Goal: Navigation & Orientation: Find specific page/section

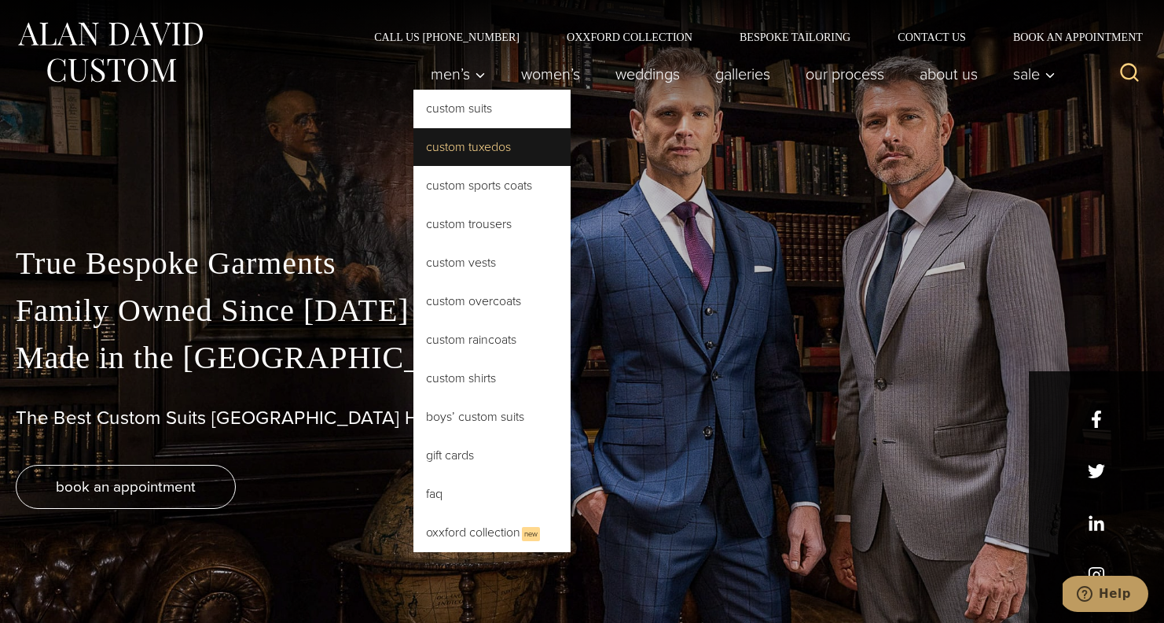
click at [445, 149] on link "Custom Tuxedos" at bounding box center [492, 147] width 157 height 38
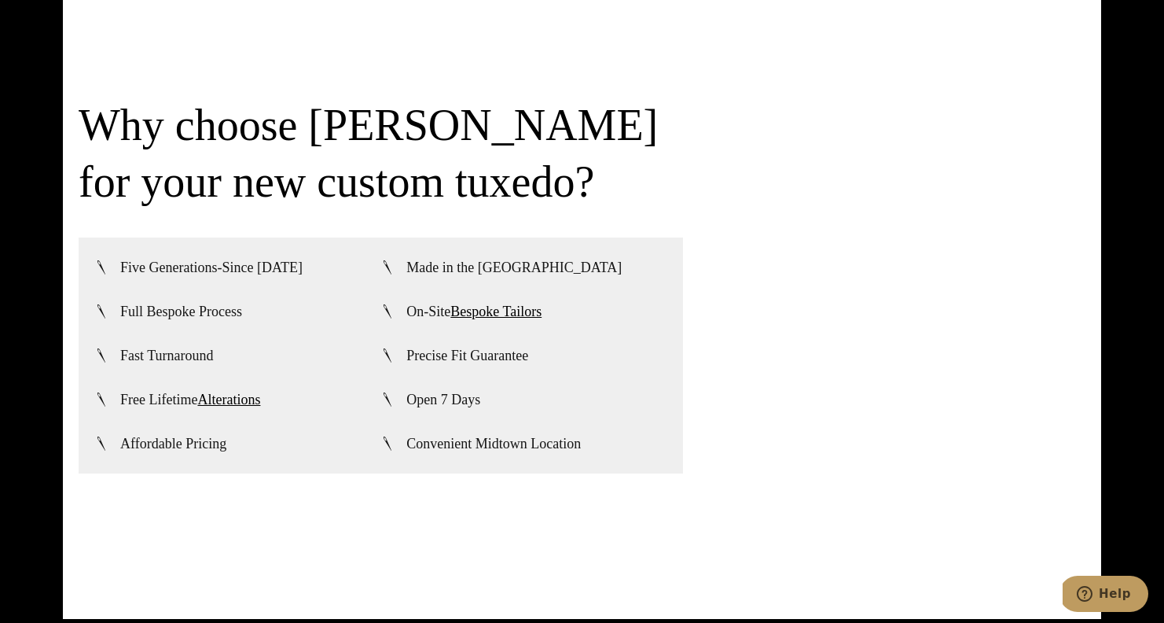
scroll to position [3714, 0]
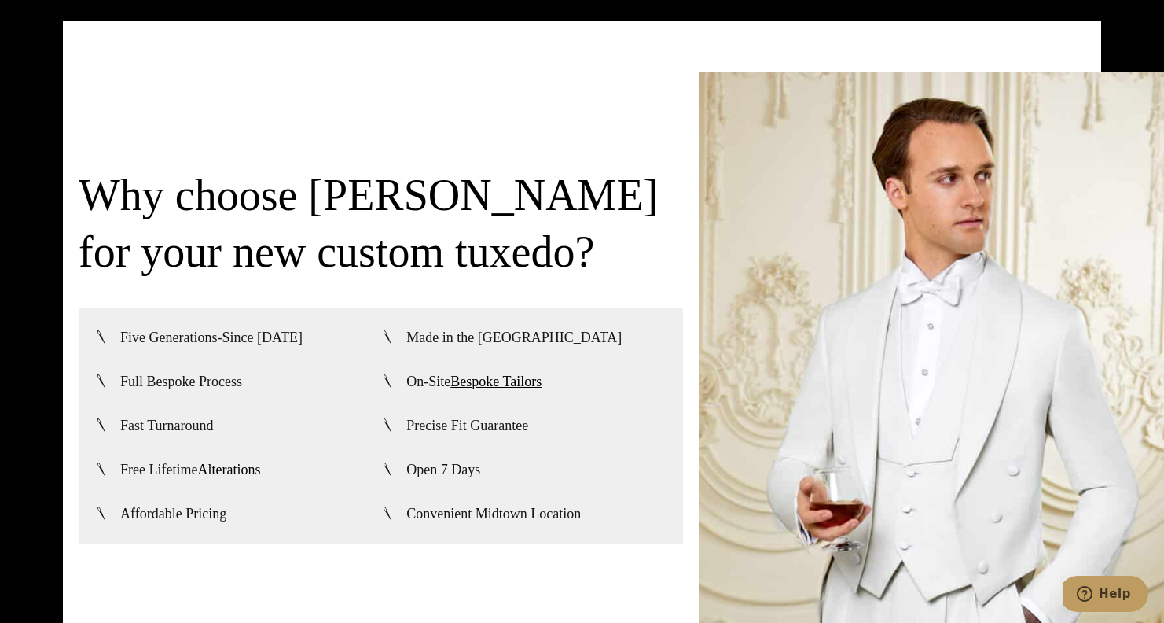
click at [231, 469] on link "Alterations" at bounding box center [228, 469] width 63 height 16
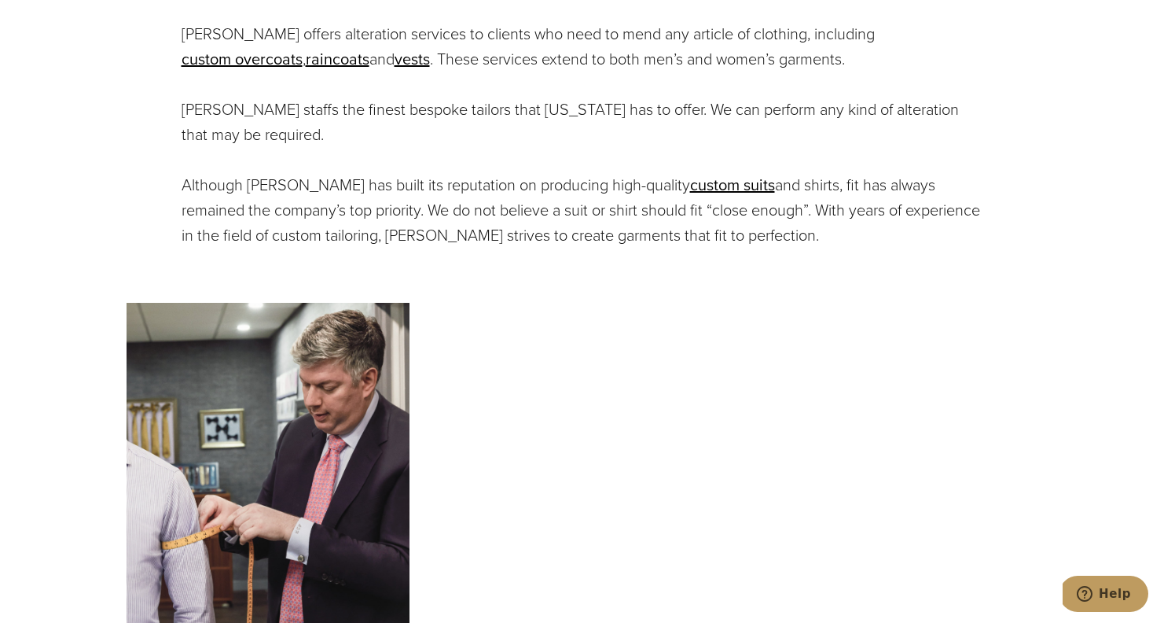
scroll to position [760, 0]
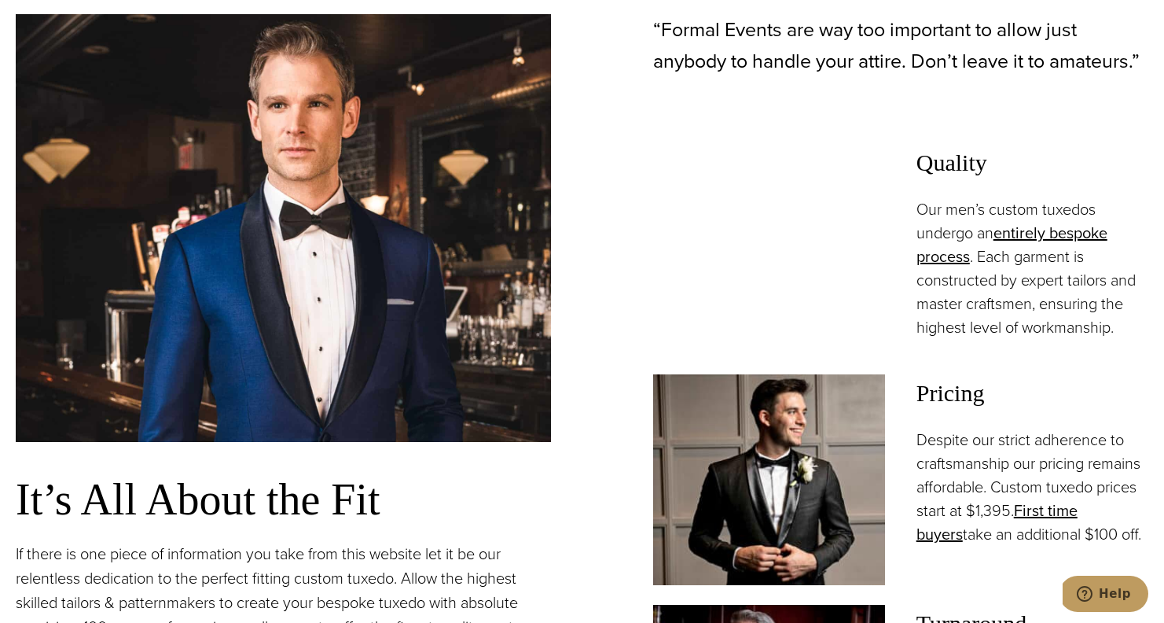
scroll to position [1084, 0]
